Goal: Browse casually: Explore the website without a specific task or goal

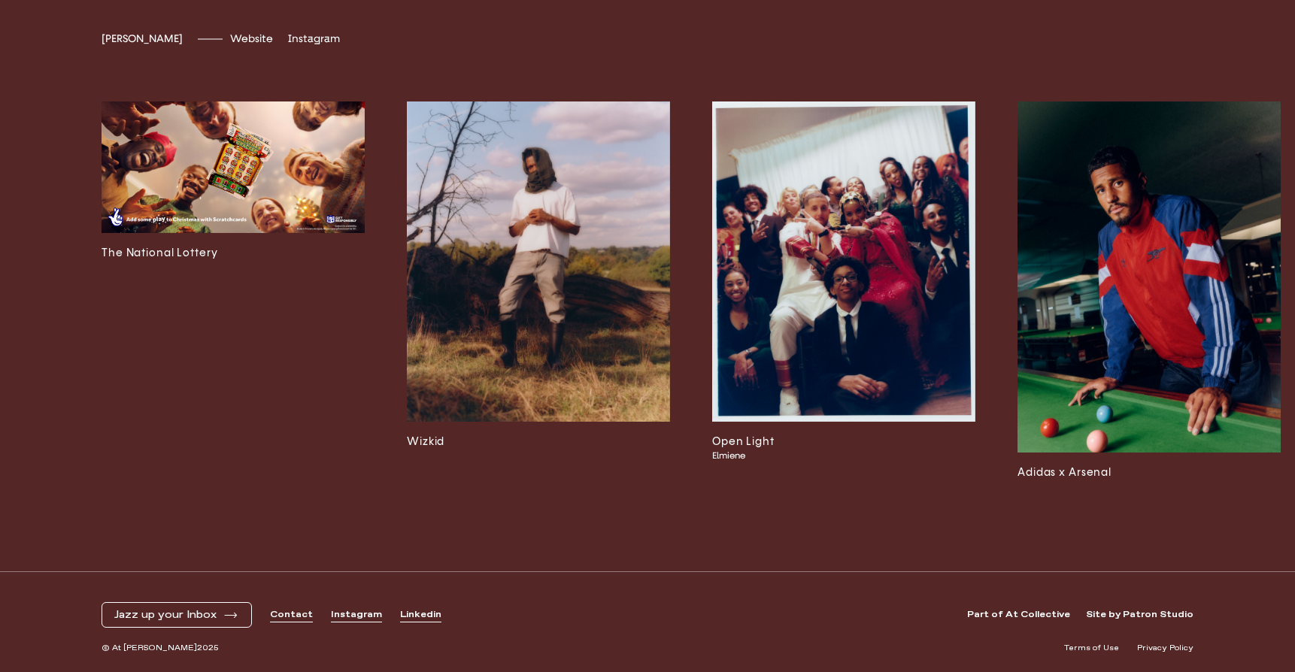
click at [293, 180] on img at bounding box center [233, 168] width 263 height 132
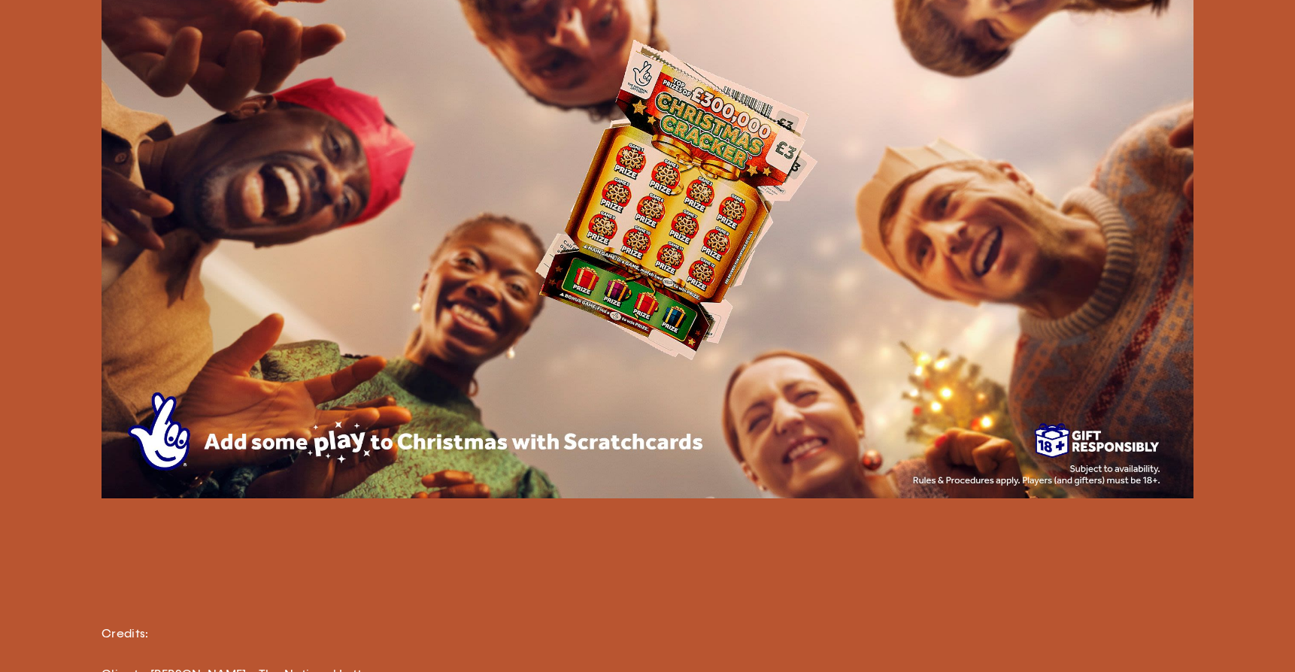
scroll to position [928, 0]
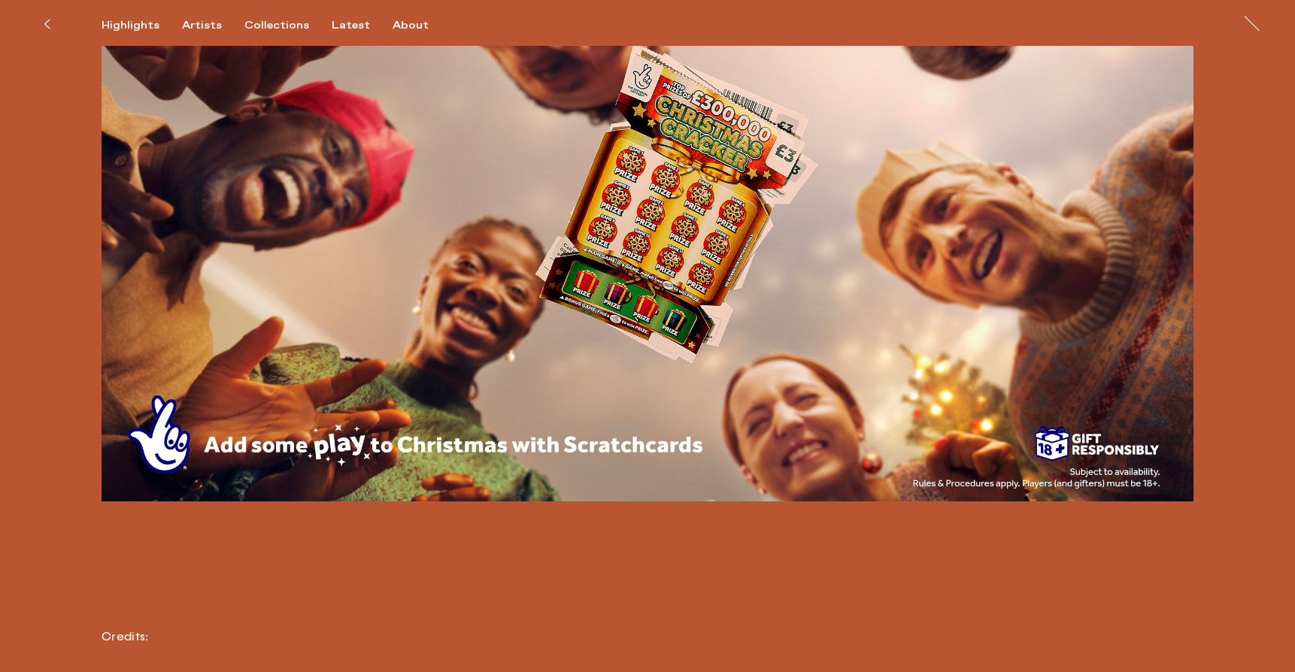
click at [45, 24] on icon at bounding box center [47, 24] width 7 height 12
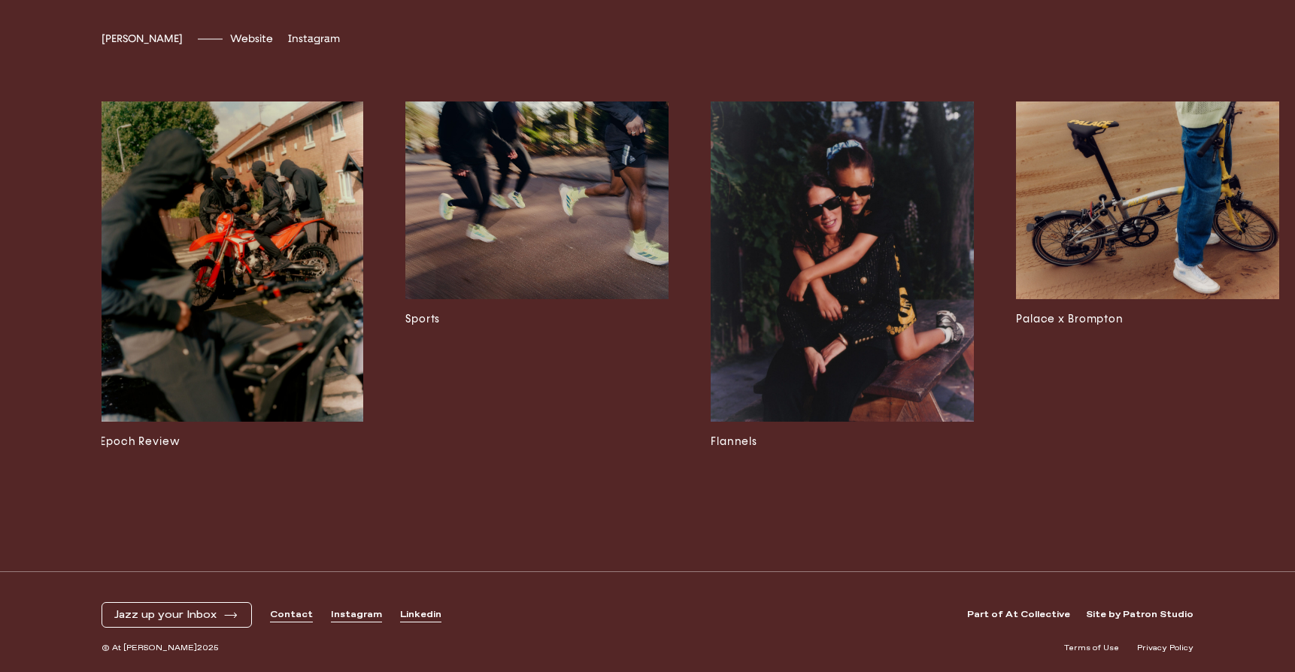
scroll to position [0, 4956]
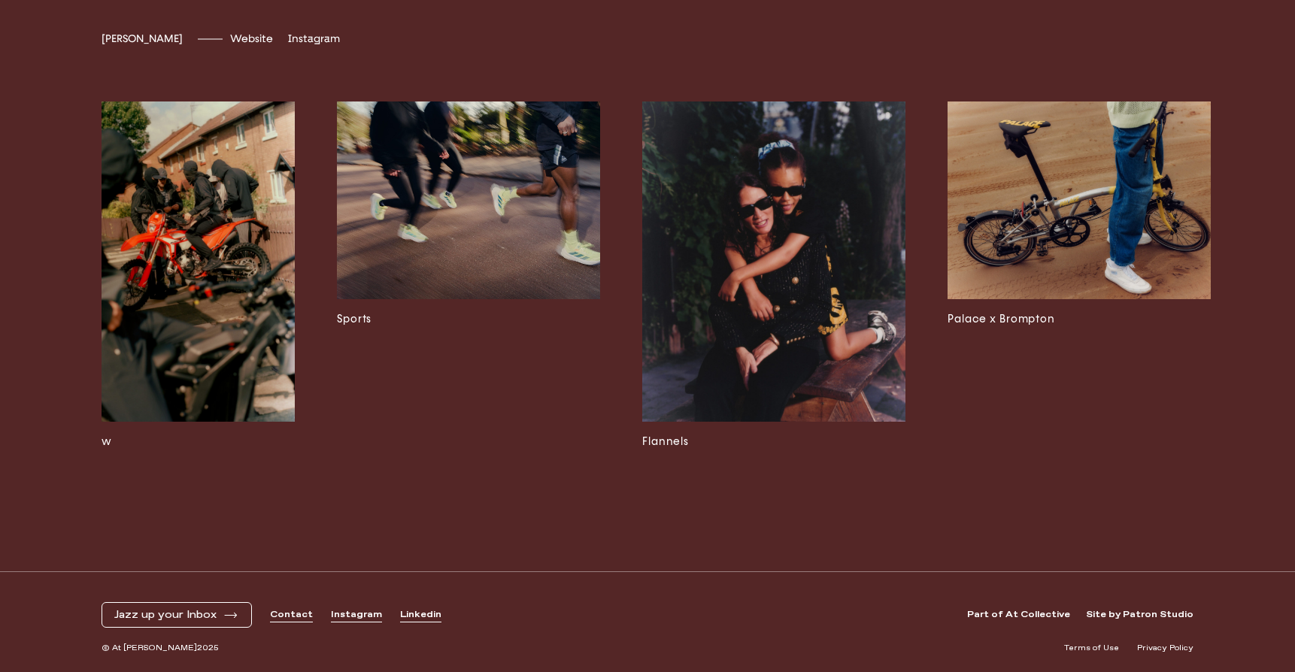
click at [1070, 178] on img at bounding box center [1079, 201] width 263 height 198
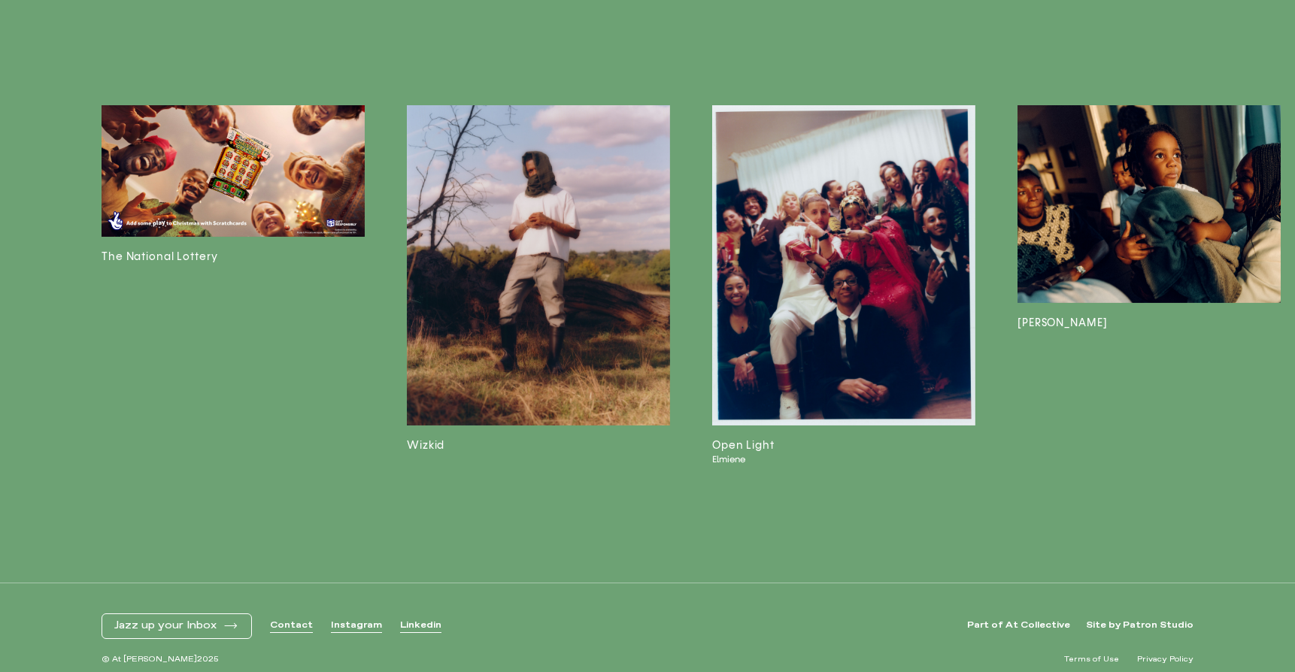
scroll to position [3032, 0]
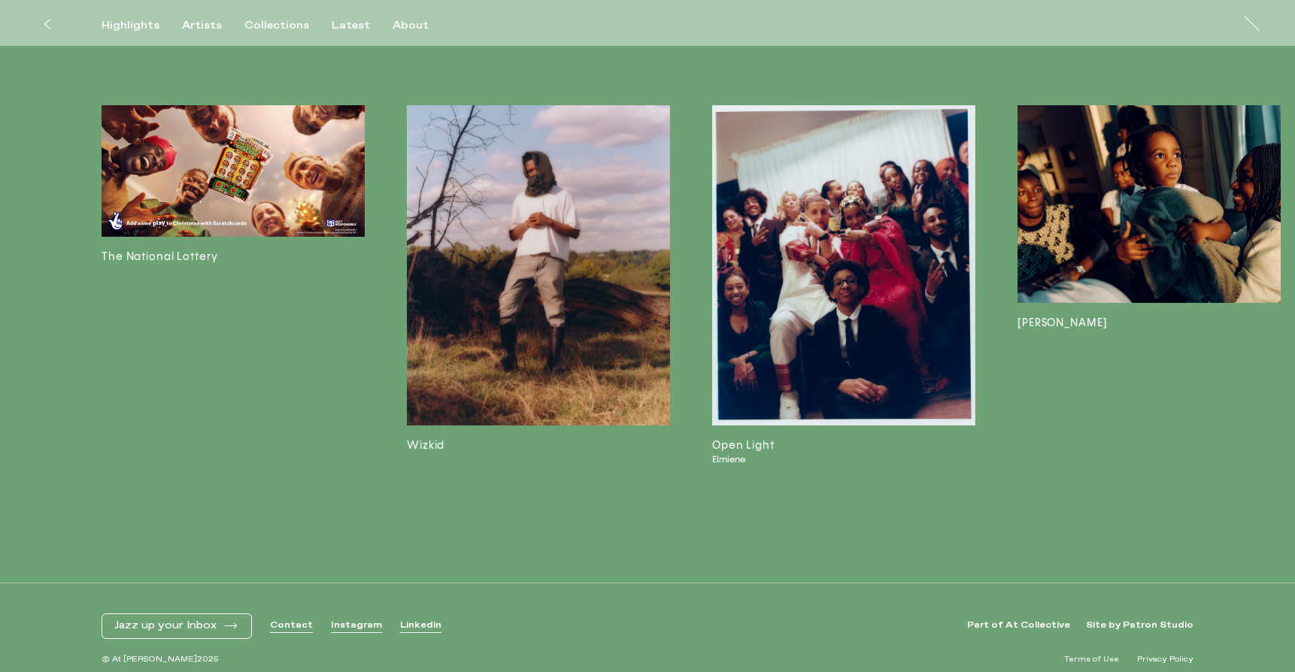
click at [53, 18] on button at bounding box center [46, 24] width 33 height 33
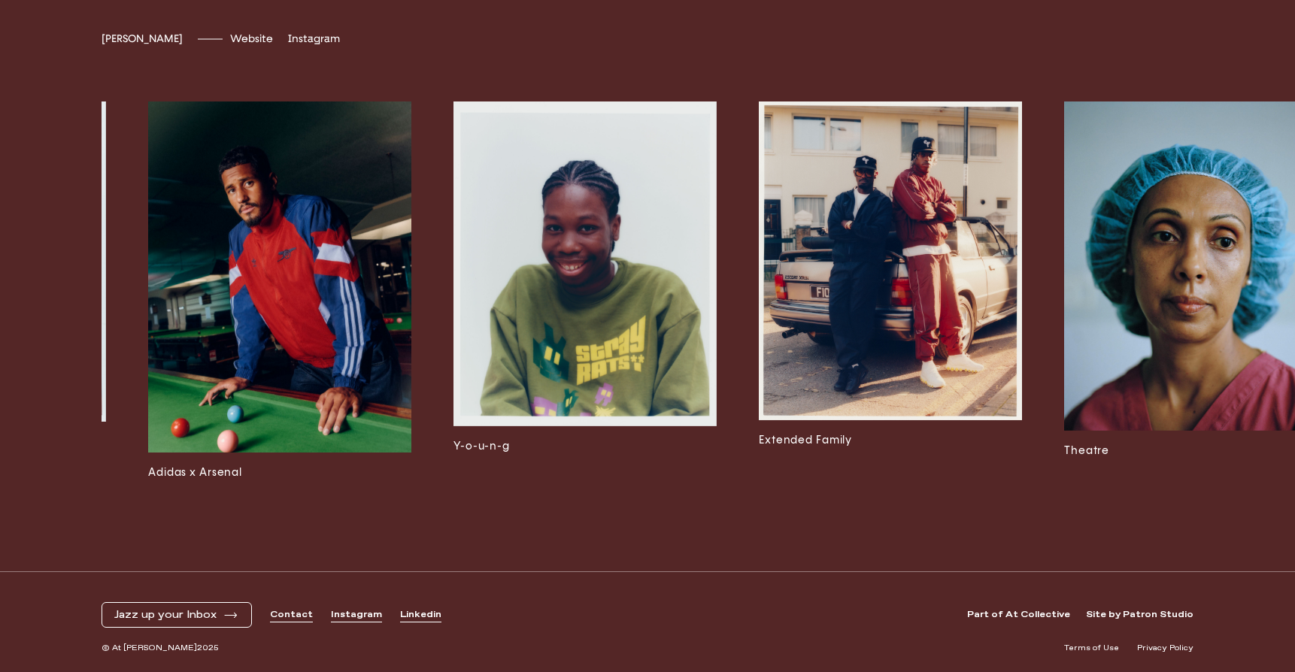
scroll to position [0, 974]
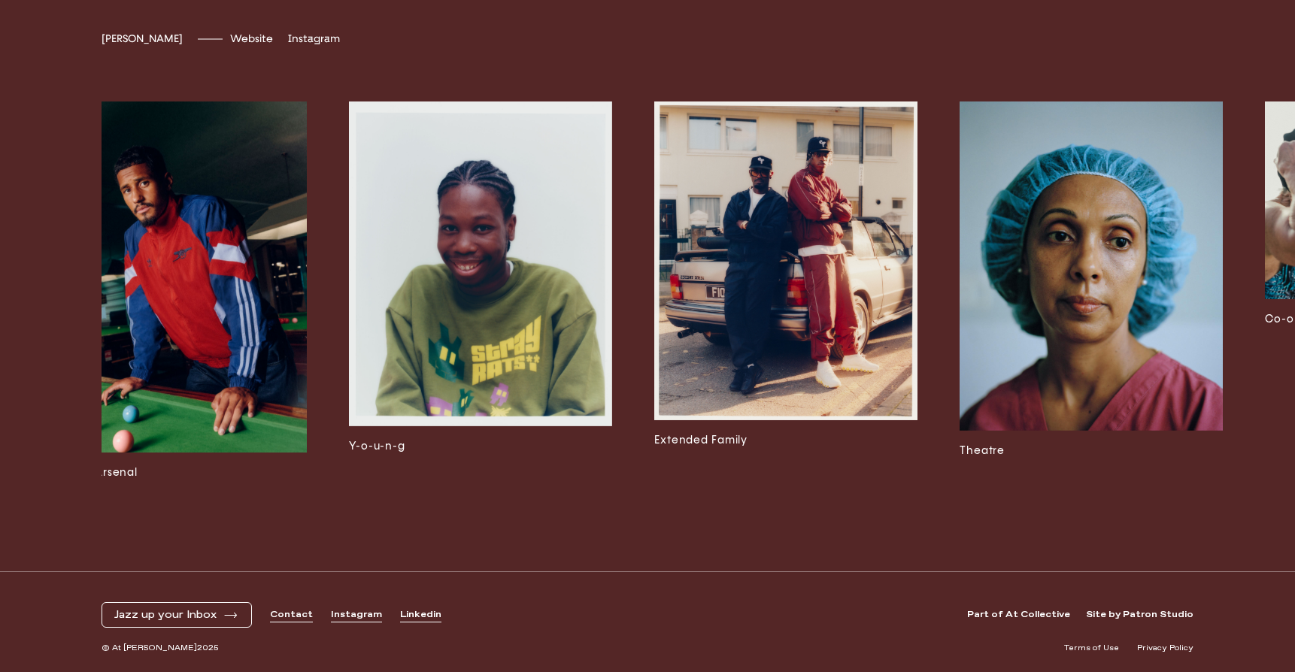
click at [754, 322] on img at bounding box center [785, 261] width 263 height 318
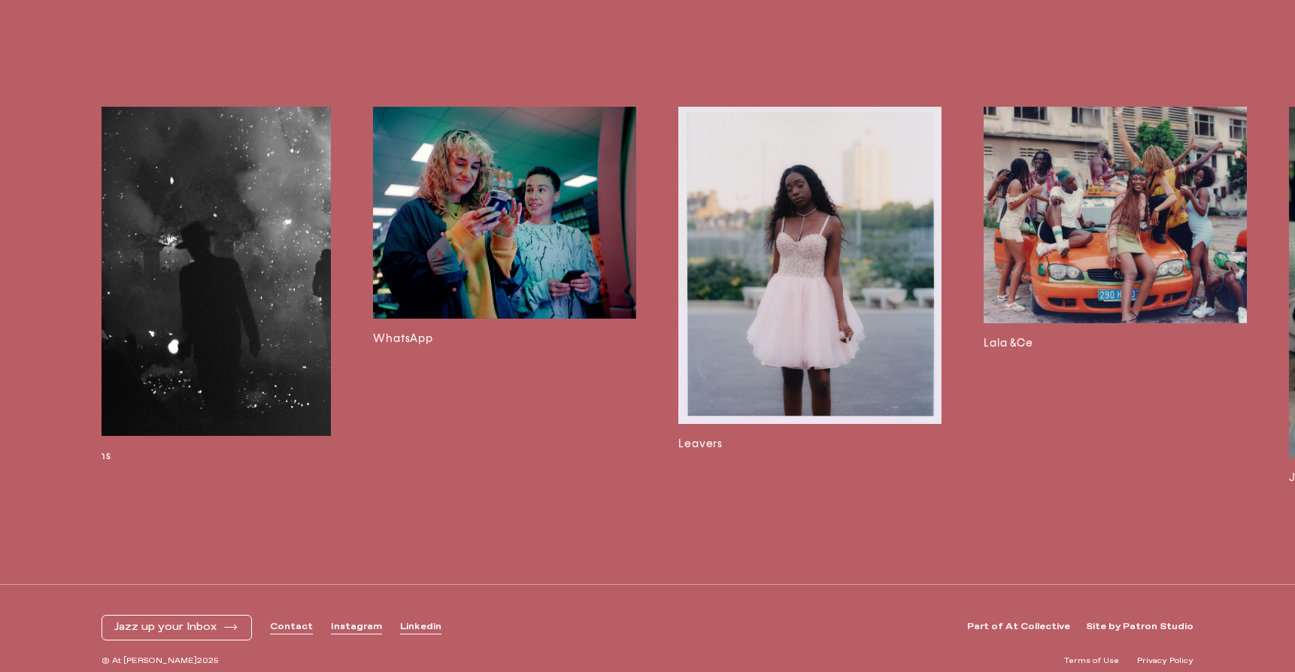
scroll to position [0, 3130]
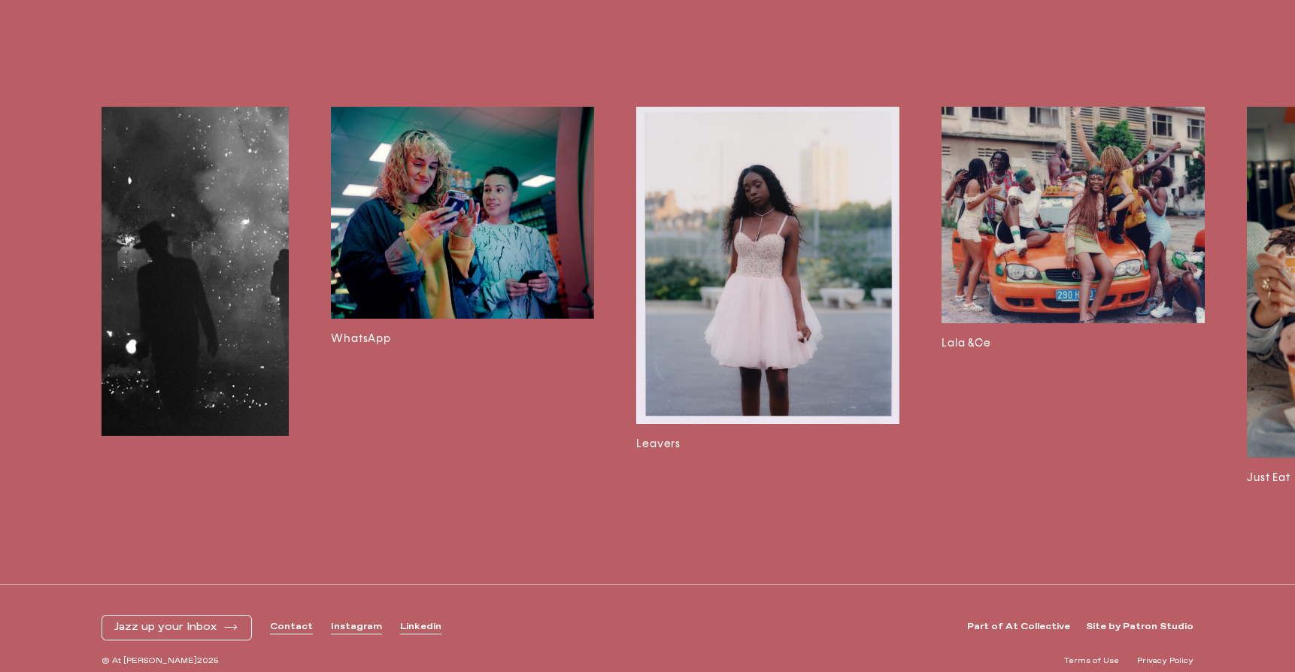
click at [436, 203] on img at bounding box center [462, 213] width 263 height 212
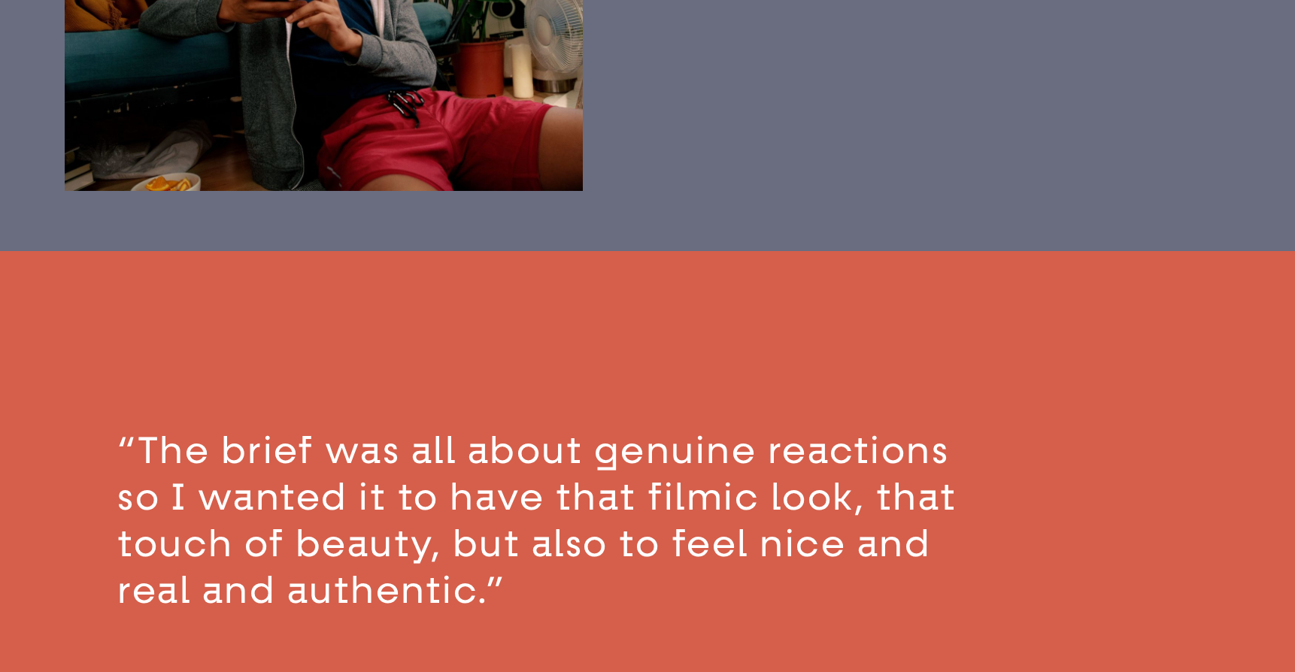
scroll to position [3500, 0]
